Goal: Use online tool/utility: Utilize a website feature to perform a specific function

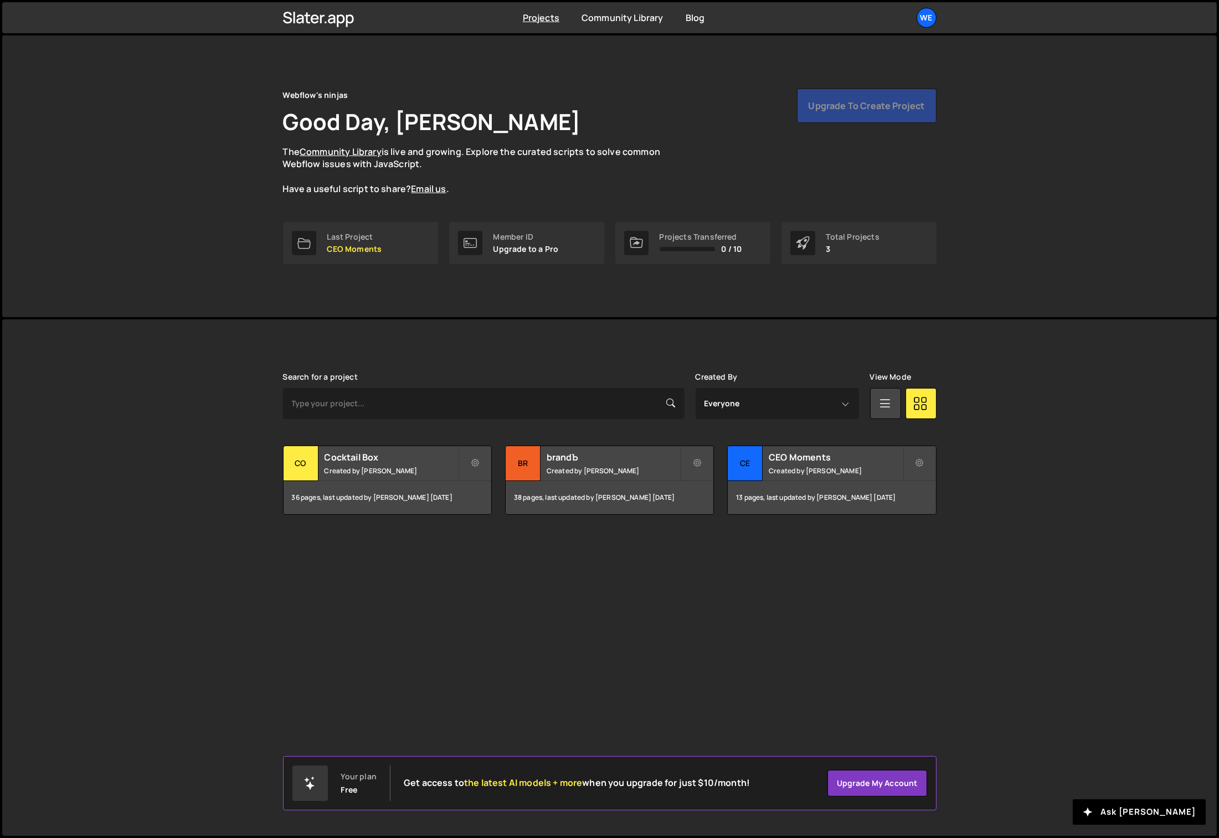
click at [110, 682] on div "[PERSON_NAME] is designed for desktop use. Please use a larger screen to access…" at bounding box center [609, 578] width 1214 height 517
click at [921, 20] on div "We" at bounding box center [926, 18] width 20 height 20
click at [832, 125] on button "Logout" at bounding box center [867, 123] width 137 height 19
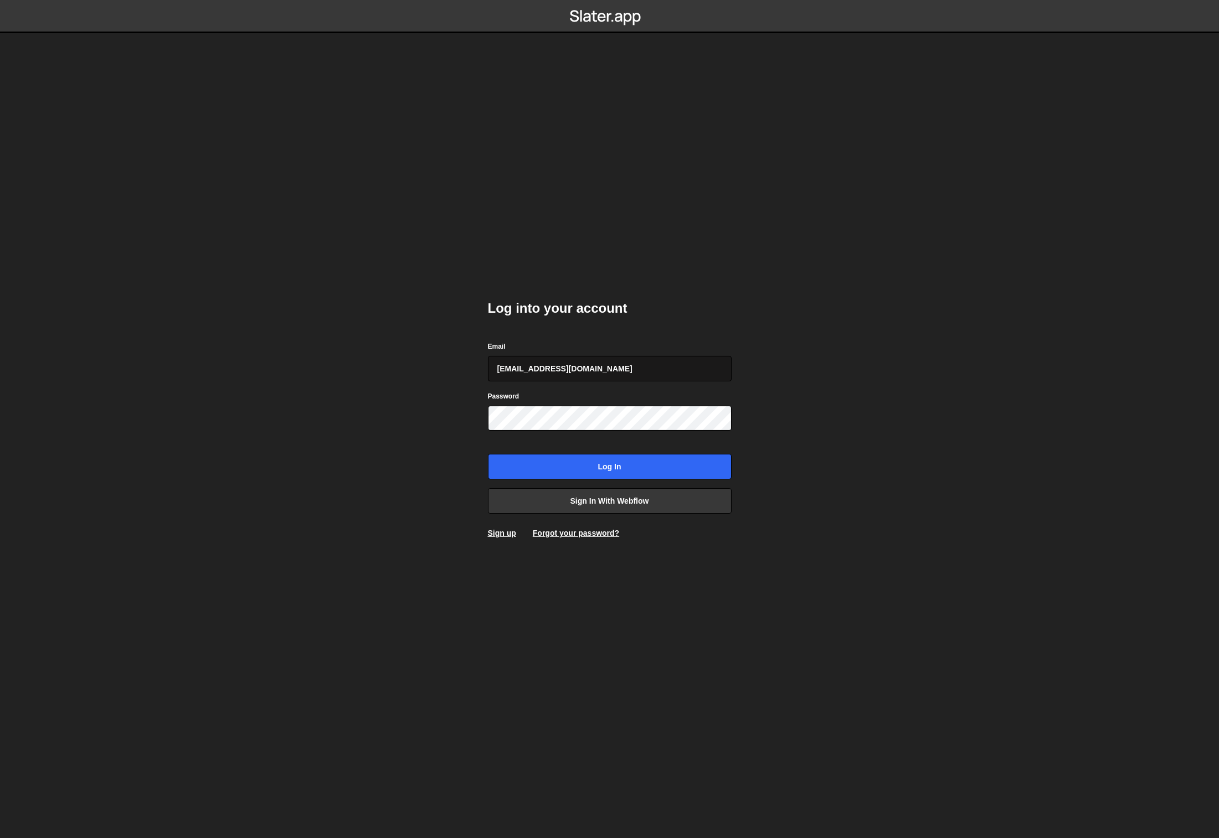
click at [584, 356] on input "gdtsonev@gmail.com" at bounding box center [610, 368] width 244 height 25
click at [592, 374] on input "gdtsonev@gmail.com" at bounding box center [610, 368] width 244 height 25
type input "georgi@branda.bg"
click at [620, 461] on input "Log in" at bounding box center [610, 466] width 244 height 25
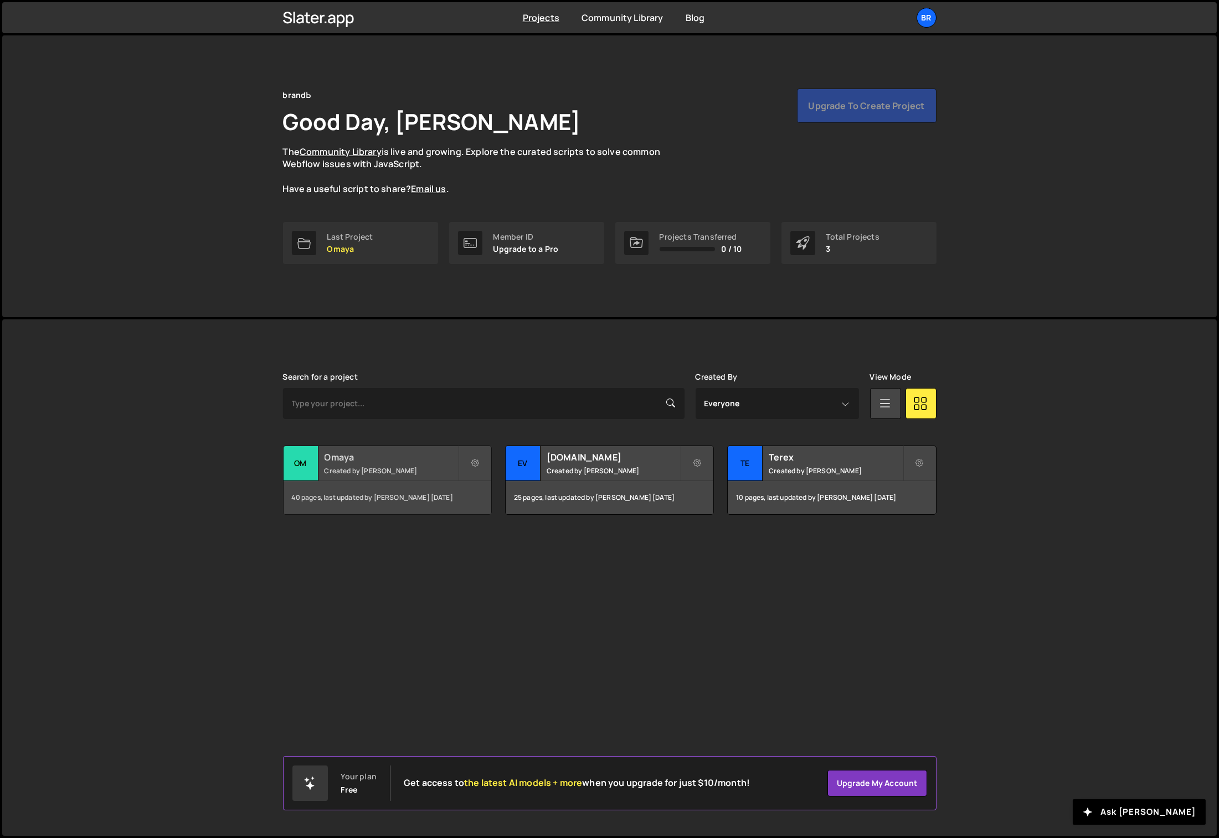
click at [346, 466] on small "Created by [PERSON_NAME]" at bounding box center [391, 470] width 133 height 9
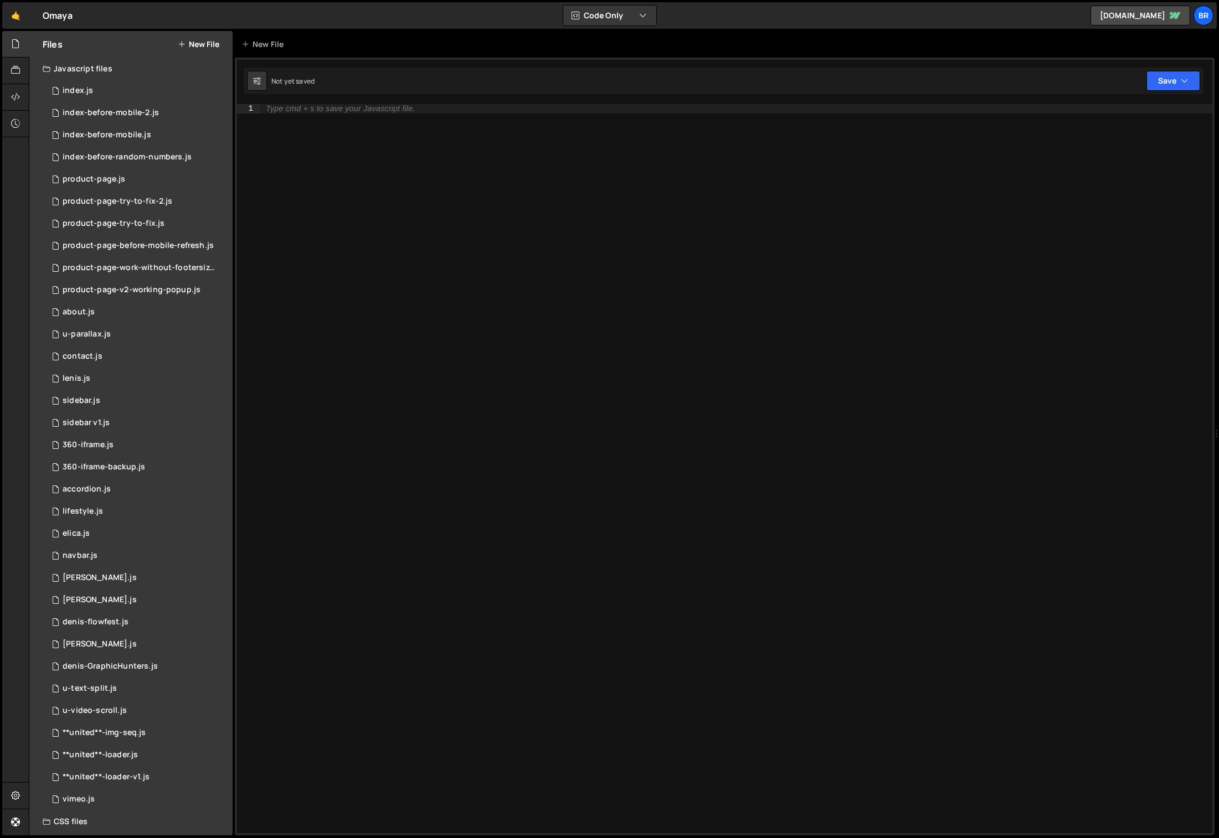
click at [396, 642] on div "Type cmd + s to save your Javascript file." at bounding box center [736, 478] width 952 height 749
click at [102, 85] on div "0 index.js 0" at bounding box center [138, 91] width 190 height 22
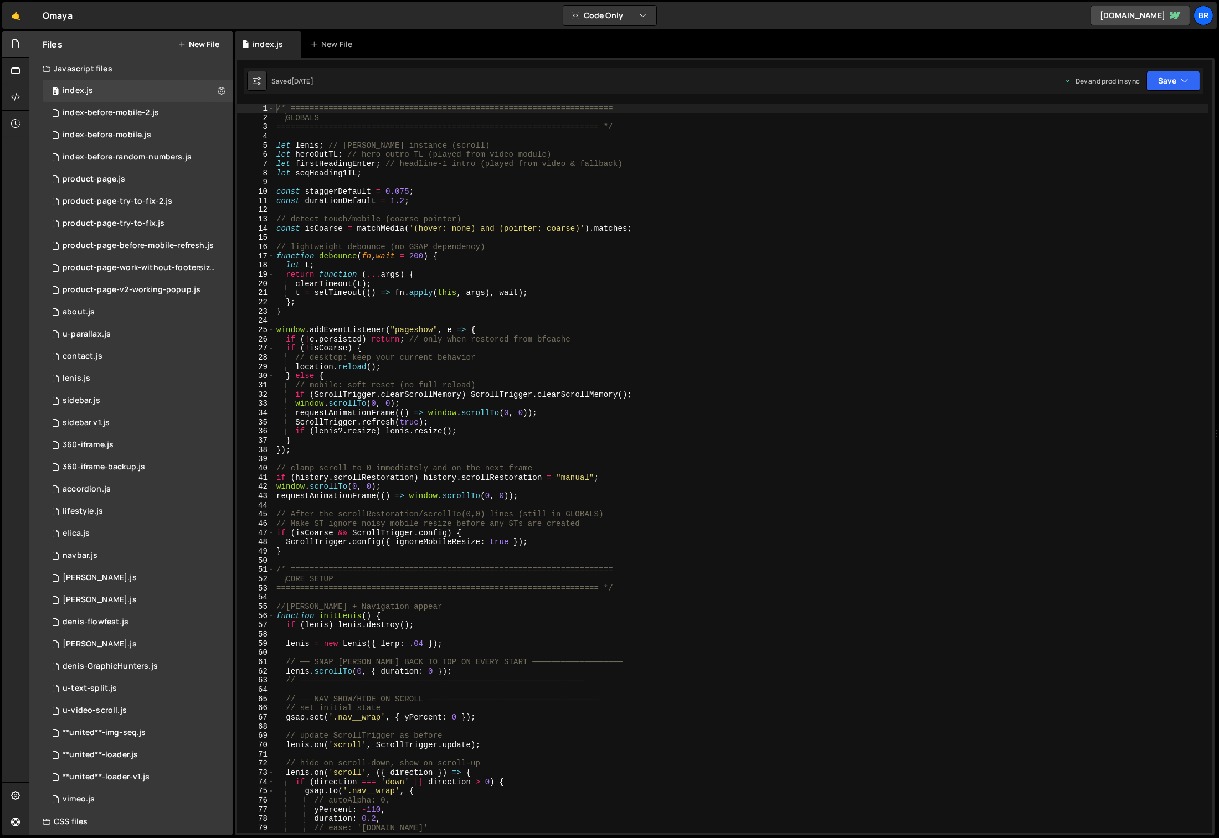
scroll to position [2600, 0]
click at [450, 153] on div "/* ==================================================================== GLOBALS…" at bounding box center [741, 478] width 934 height 749
type textarea "});"
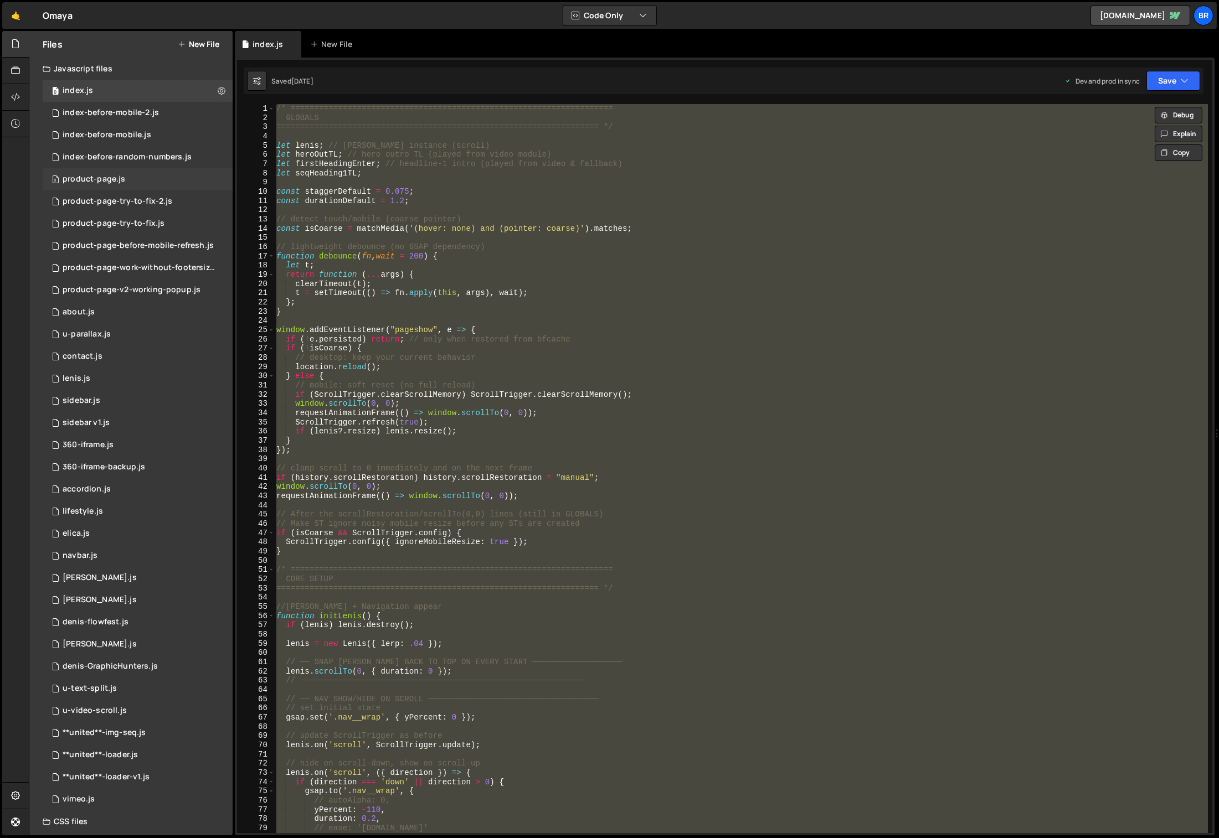
click at [131, 178] on div "0 product-page.js 0" at bounding box center [138, 179] width 190 height 22
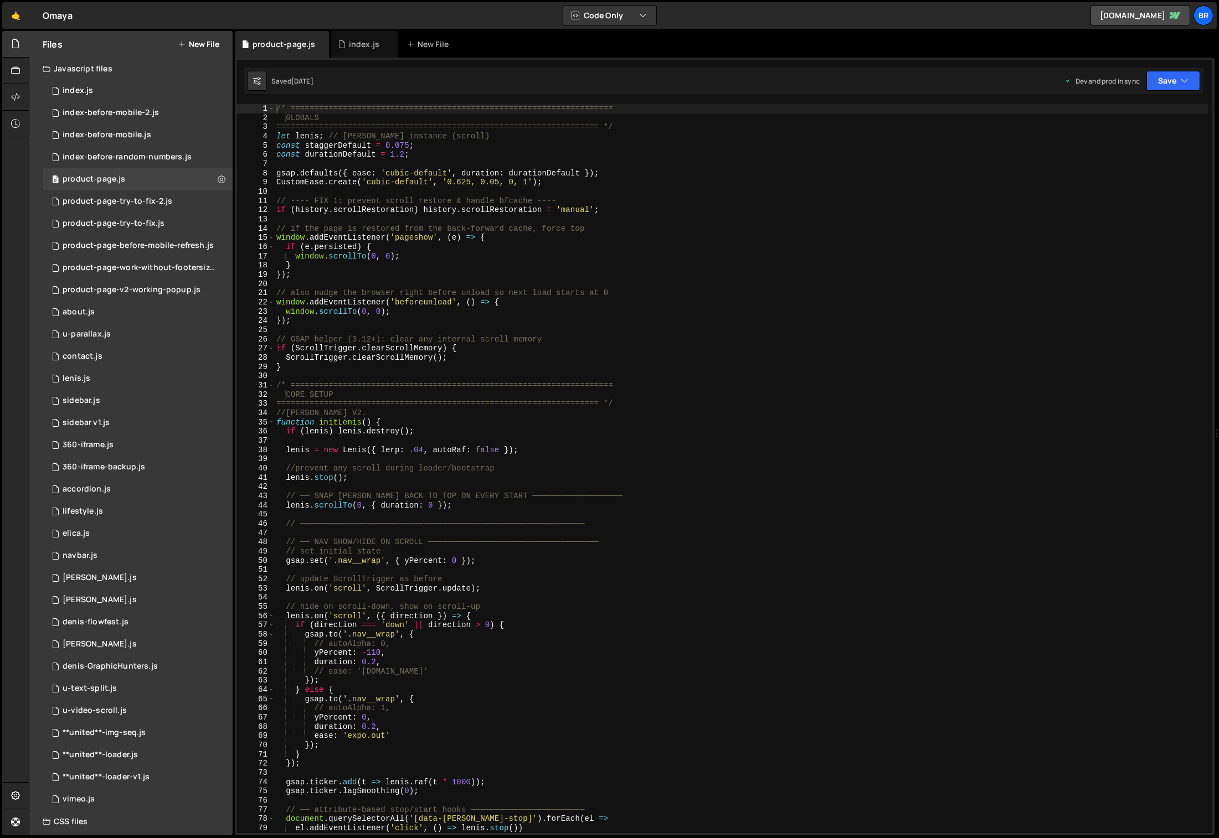
click at [343, 115] on div "/* ==================================================================== GLOBALS…" at bounding box center [741, 478] width 934 height 749
type textarea "});"
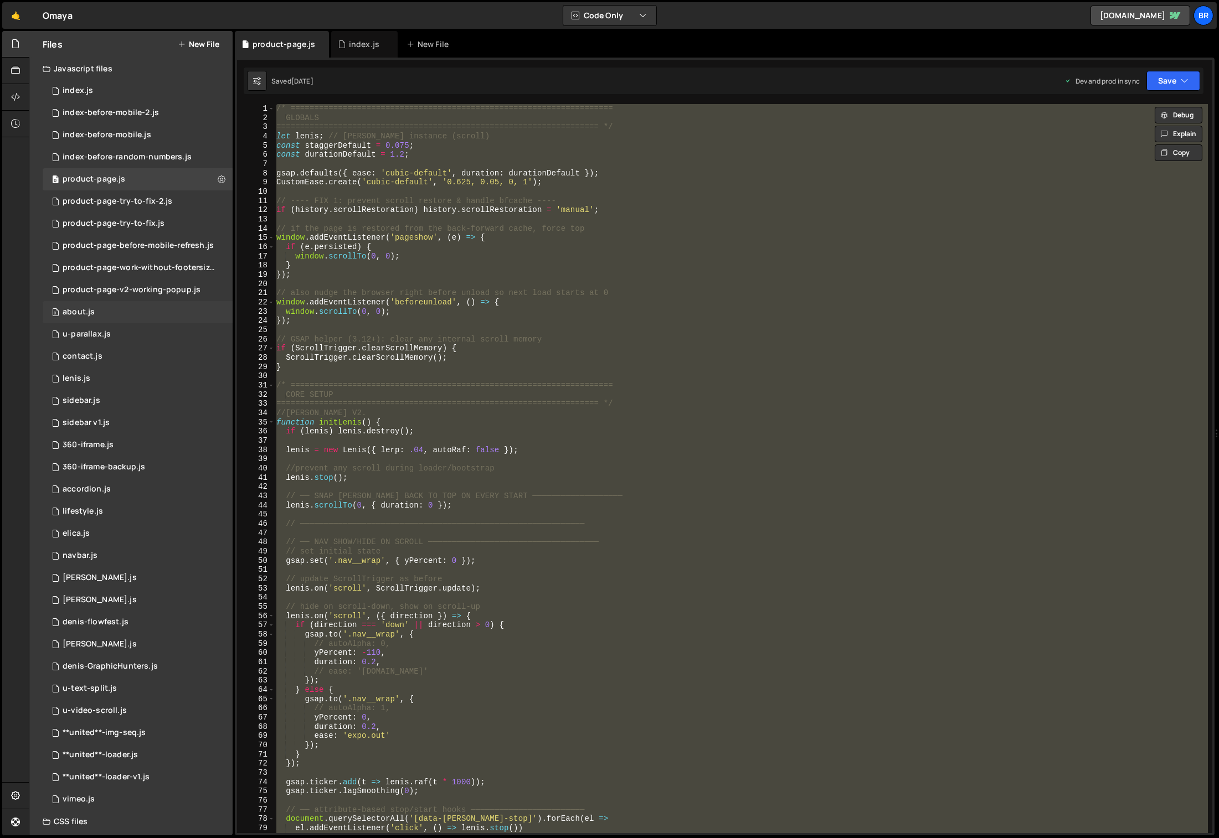
click at [147, 307] on div "0 about.js 0" at bounding box center [138, 312] width 190 height 22
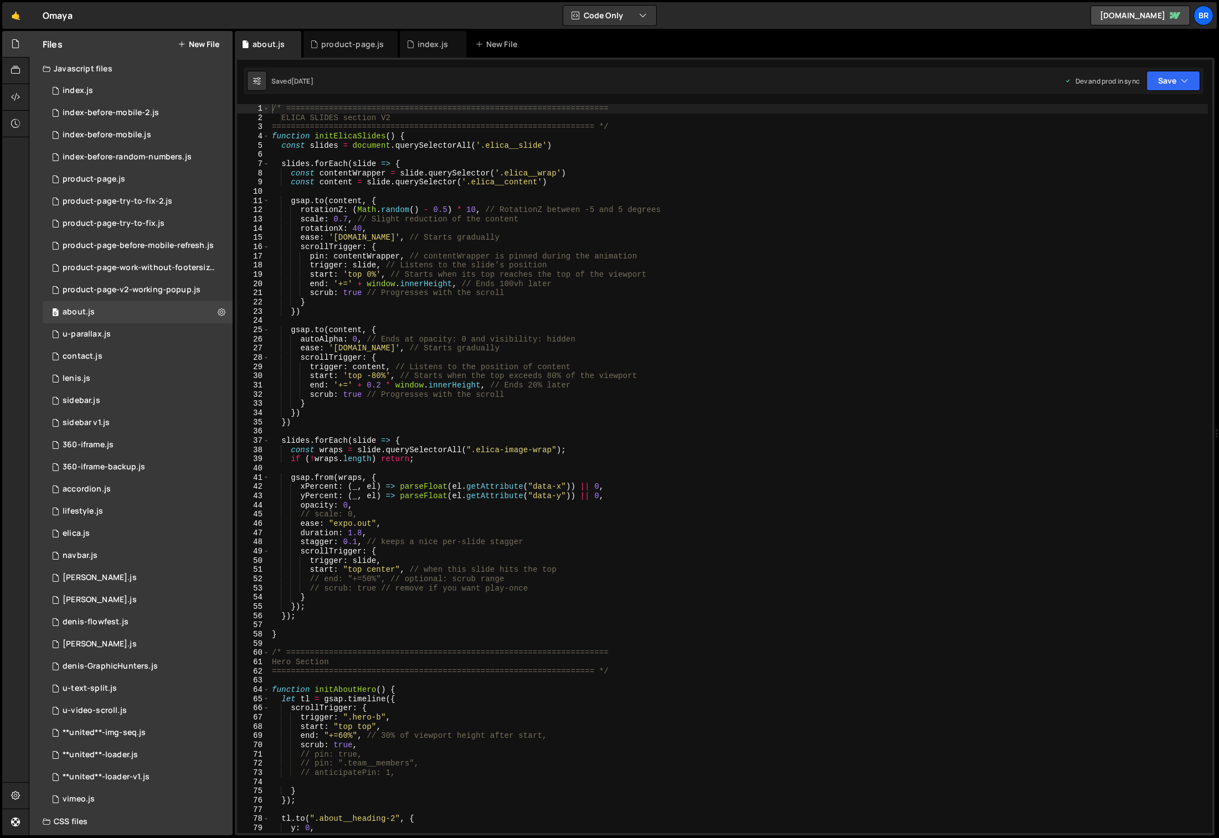
click at [647, 246] on div "/* ==================================================================== ELICA S…" at bounding box center [739, 478] width 939 height 749
type textarea "initScript();"
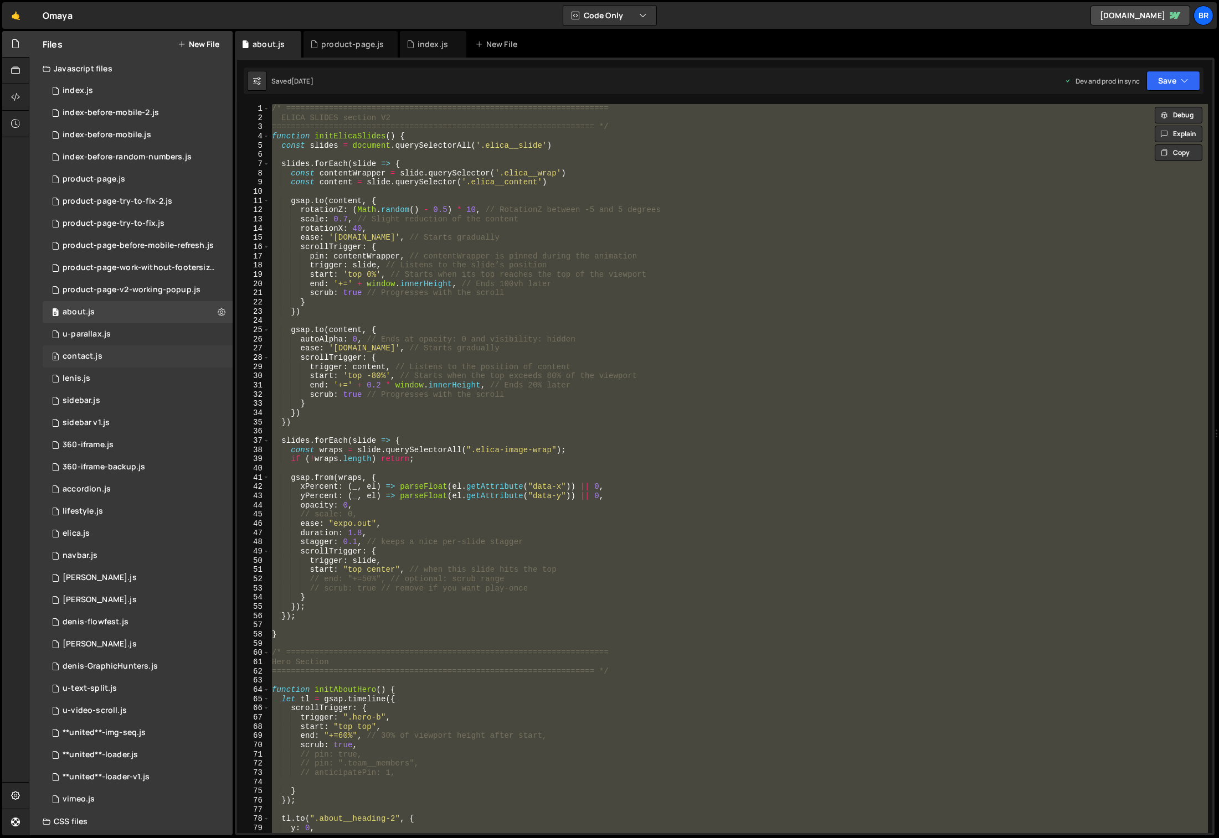
click at [106, 351] on div "0 contact.js 0" at bounding box center [138, 357] width 190 height 22
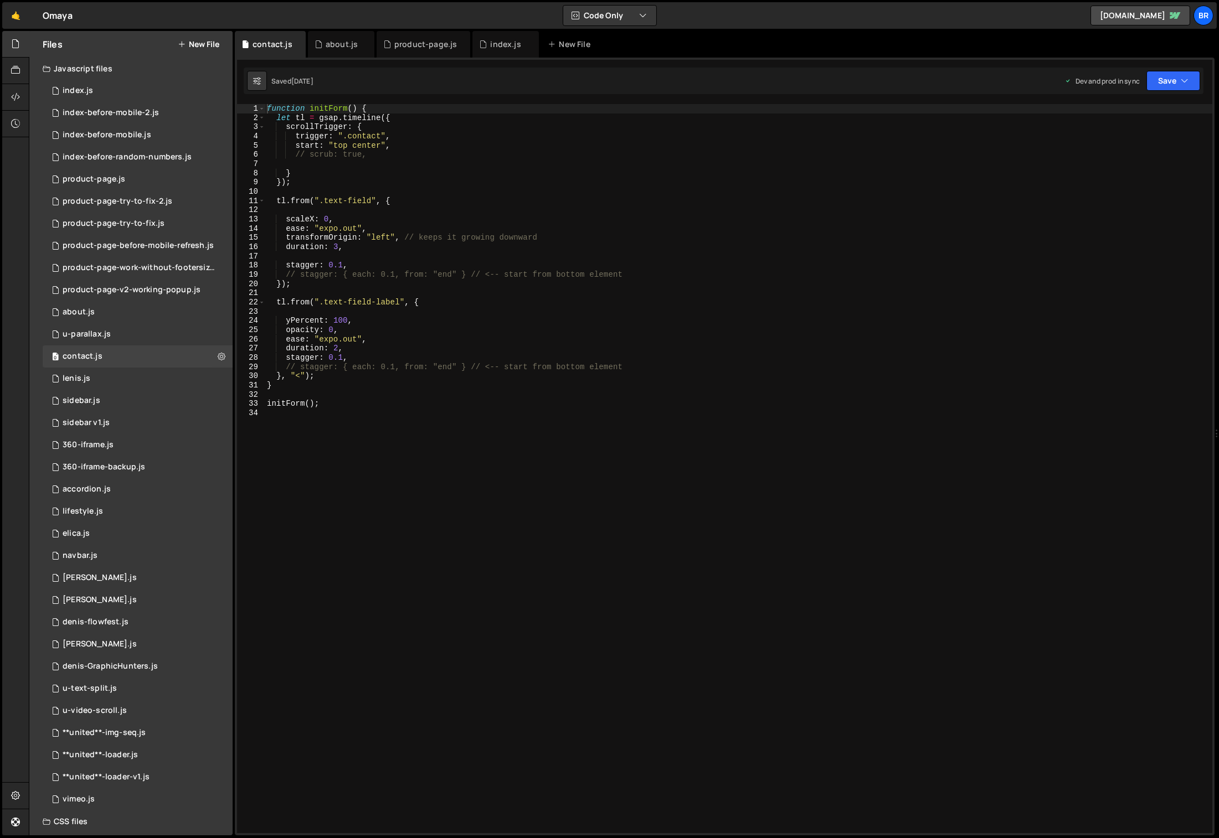
type textarea "yPercent: 100,"
click at [489, 318] on div "function initForm ( ) { let tl = gsap . timeline ({ scrollTrigger : { trigger :…" at bounding box center [739, 478] width 948 height 749
